Goal: Task Accomplishment & Management: Manage account settings

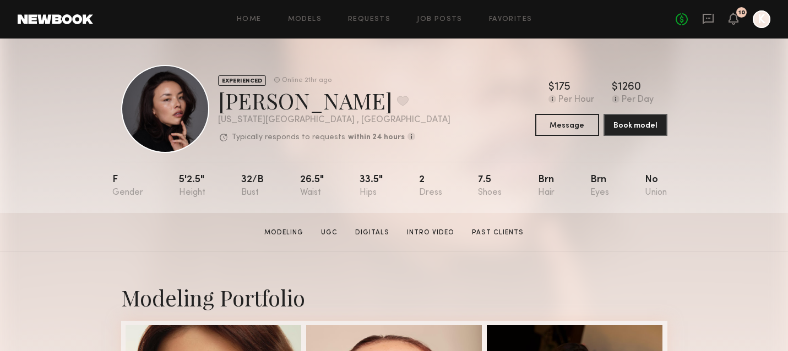
click at [298, 10] on div "Home Models Requests Job Posts Favorites Sign Out No fees up to $5,000 10 K" at bounding box center [431, 19] width 677 height 18
click at [300, 17] on link "Models" at bounding box center [305, 19] width 34 height 7
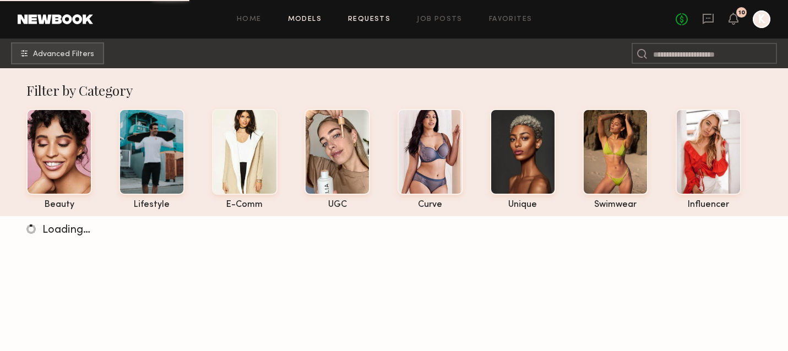
click at [372, 18] on link "Requests" at bounding box center [369, 19] width 42 height 7
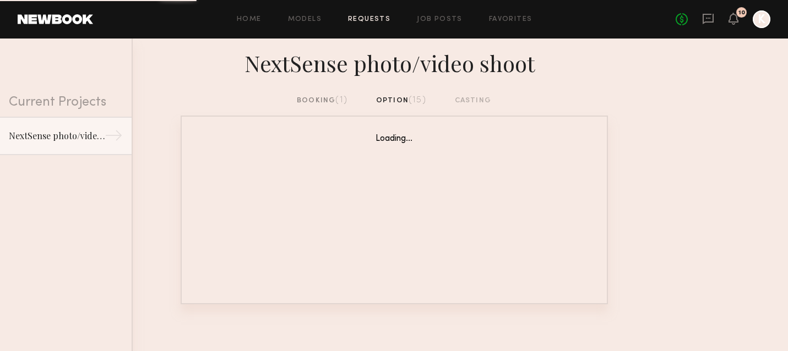
click at [325, 97] on div "booking (1)" at bounding box center [322, 101] width 51 height 12
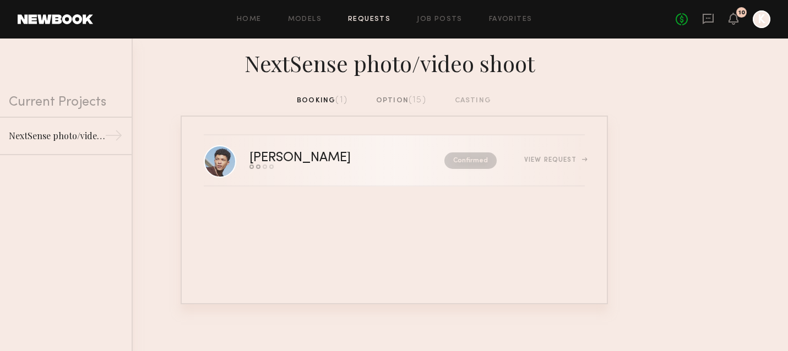
click at [463, 162] on nb-request-status "Confirmed" at bounding box center [470, 161] width 52 height 17
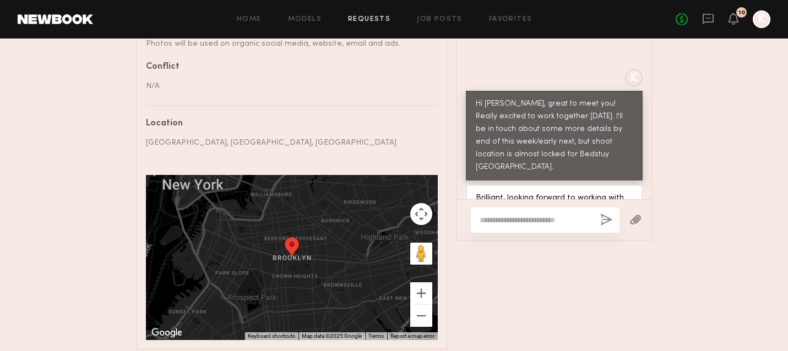
scroll to position [659, 0]
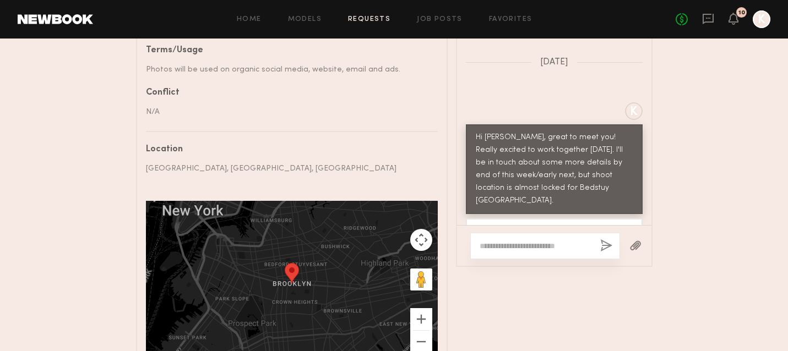
click at [577, 172] on div "Hi [PERSON_NAME], great to meet you! Really excited to work together [DATE]. I'…" at bounding box center [554, 170] width 157 height 76
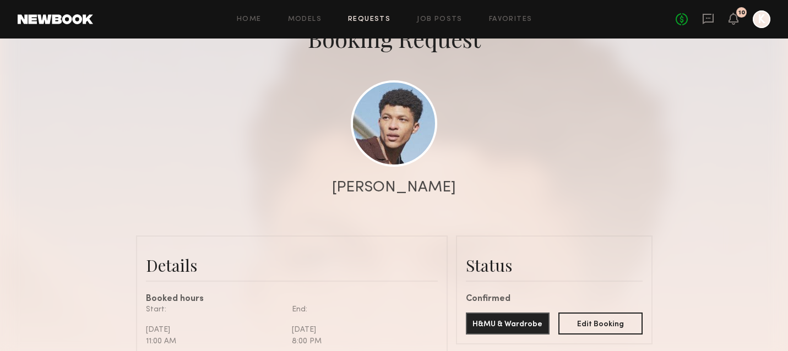
scroll to position [0, 0]
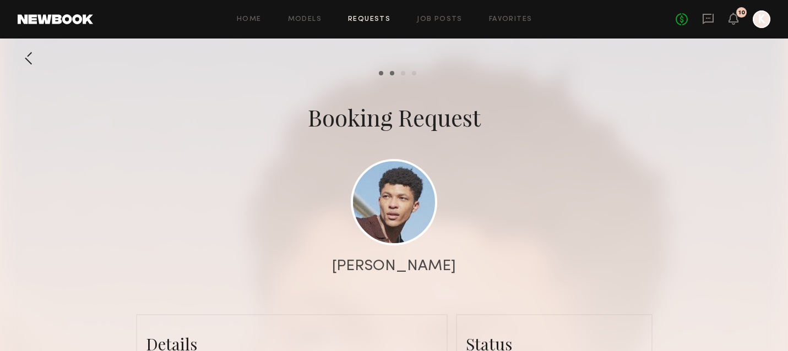
click at [371, 24] on div "Home Models Requests Job Posts Favorites Sign Out No fees up to $5,000 10 K" at bounding box center [431, 19] width 677 height 18
click at [367, 13] on div "Home Models Requests Job Posts Favorites Sign Out No fees up to $5,000 10 K" at bounding box center [431, 19] width 677 height 18
click at [372, 20] on link "Requests" at bounding box center [369, 19] width 42 height 7
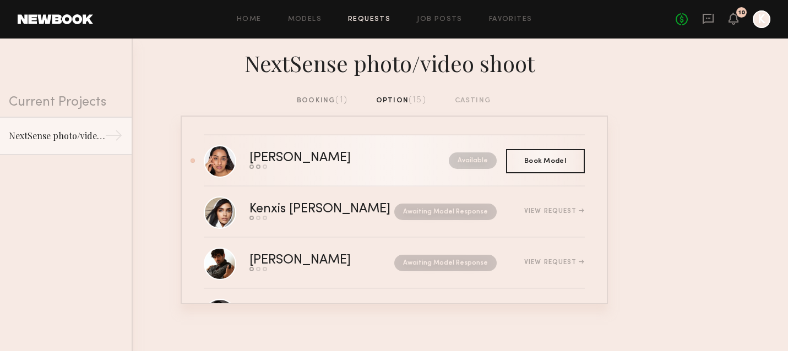
click at [395, 172] on link "[PERSON_NAME] Send request Model response Book model Available" at bounding box center [394, 160] width 381 height 51
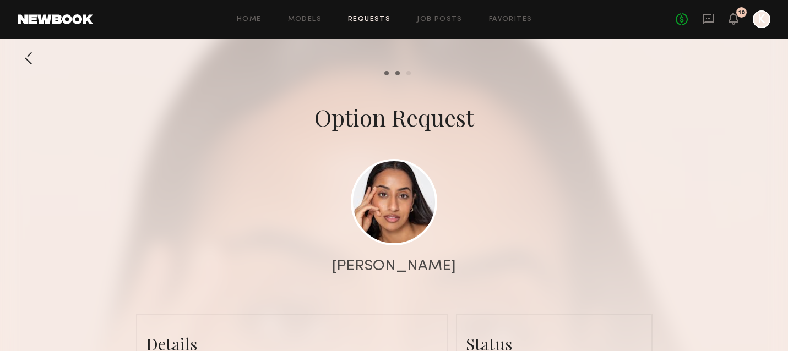
click at [362, 20] on link "Requests" at bounding box center [369, 19] width 42 height 7
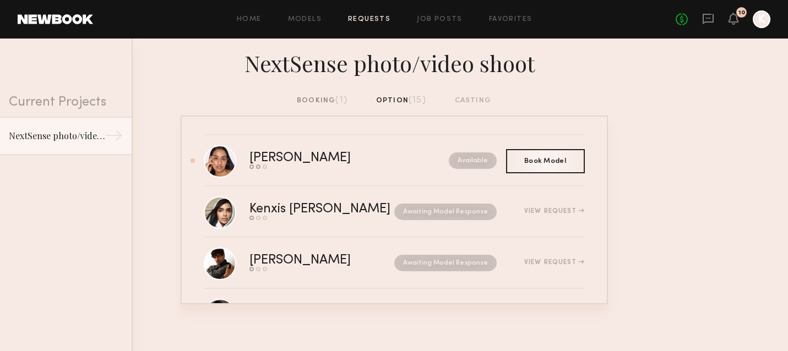
click at [403, 97] on div "booking (1) option (15) casting" at bounding box center [394, 101] width 194 height 12
click at [391, 101] on div "booking (1) option (15) casting" at bounding box center [394, 101] width 194 height 12
click at [360, 12] on div "Home Models Requests Job Posts Favorites Sign Out No fees up to $5,000 10 K" at bounding box center [431, 19] width 677 height 18
click at [360, 20] on link "Requests" at bounding box center [369, 19] width 42 height 7
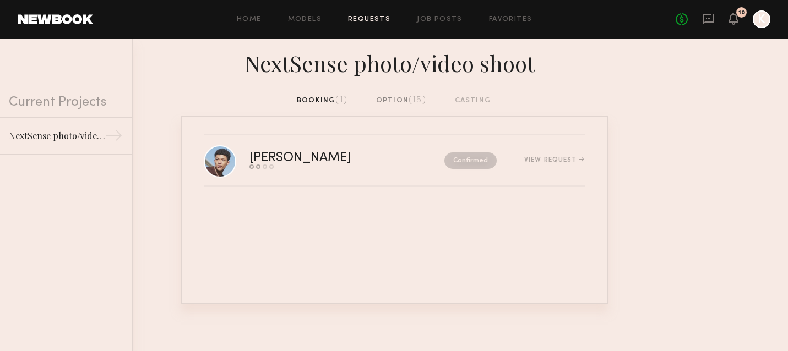
click at [401, 96] on div "option (15)" at bounding box center [401, 101] width 50 height 12
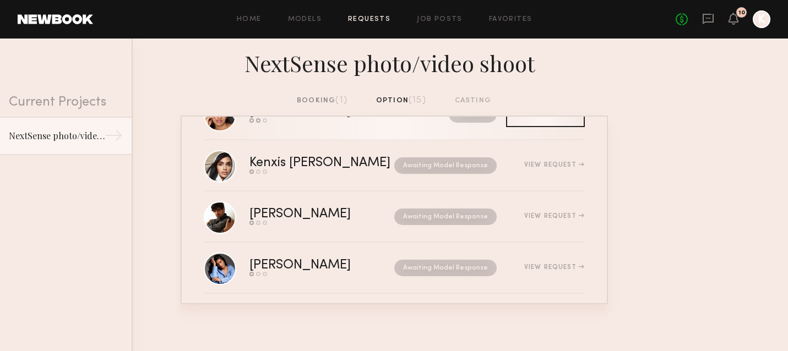
scroll to position [45, 0]
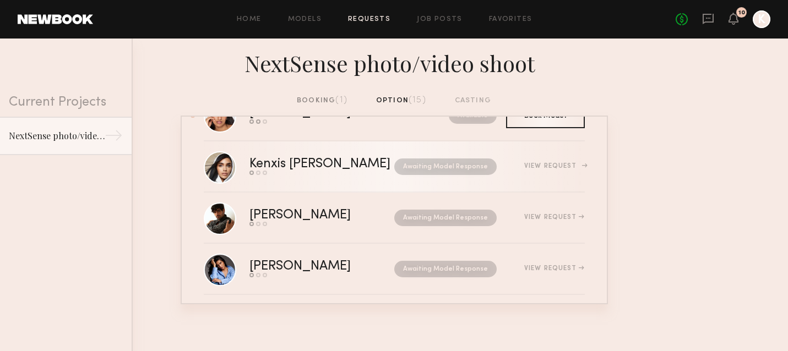
click at [543, 167] on div "View Request" at bounding box center [554, 166] width 60 height 7
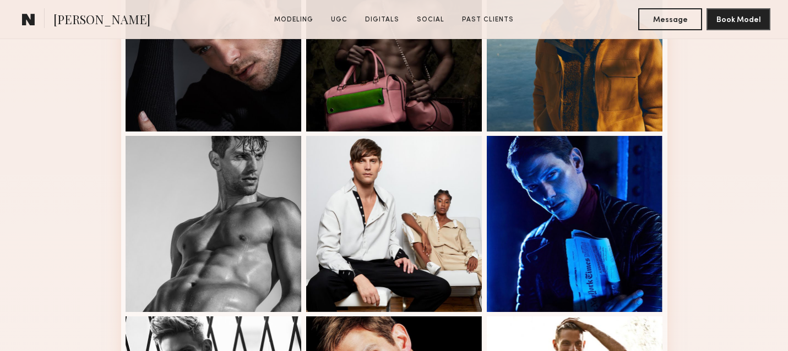
scroll to position [851, 0]
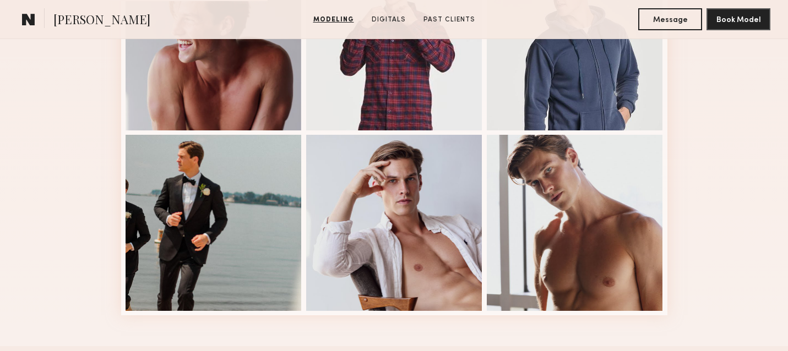
scroll to position [551, 0]
